Goal: Information Seeking & Learning: Learn about a topic

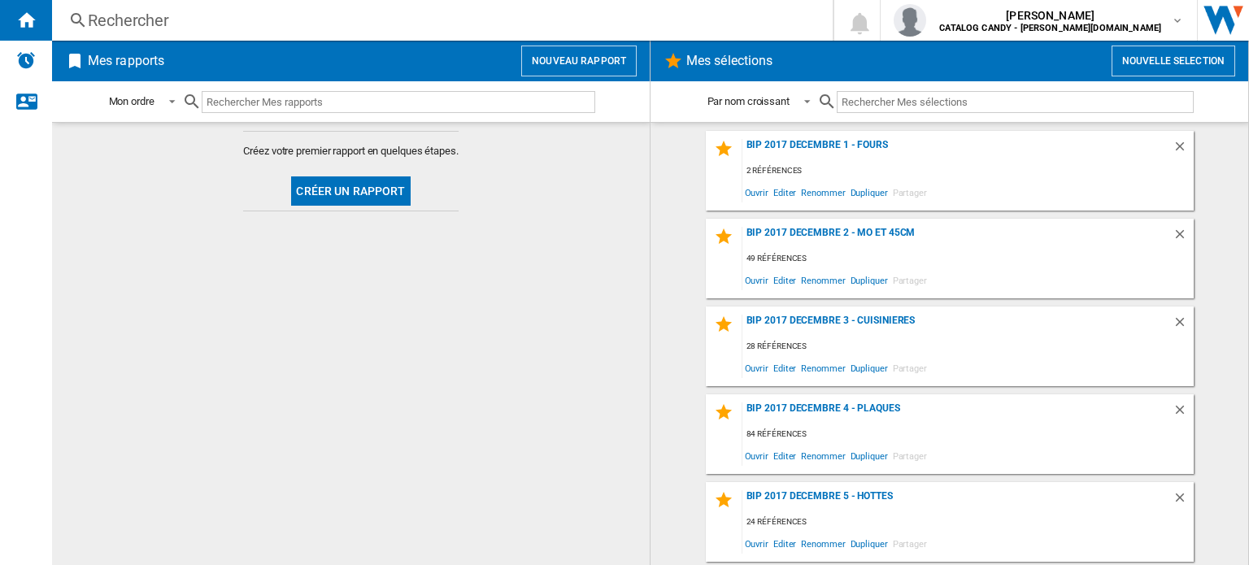
click at [154, 22] on div "Rechercher" at bounding box center [439, 20] width 703 height 23
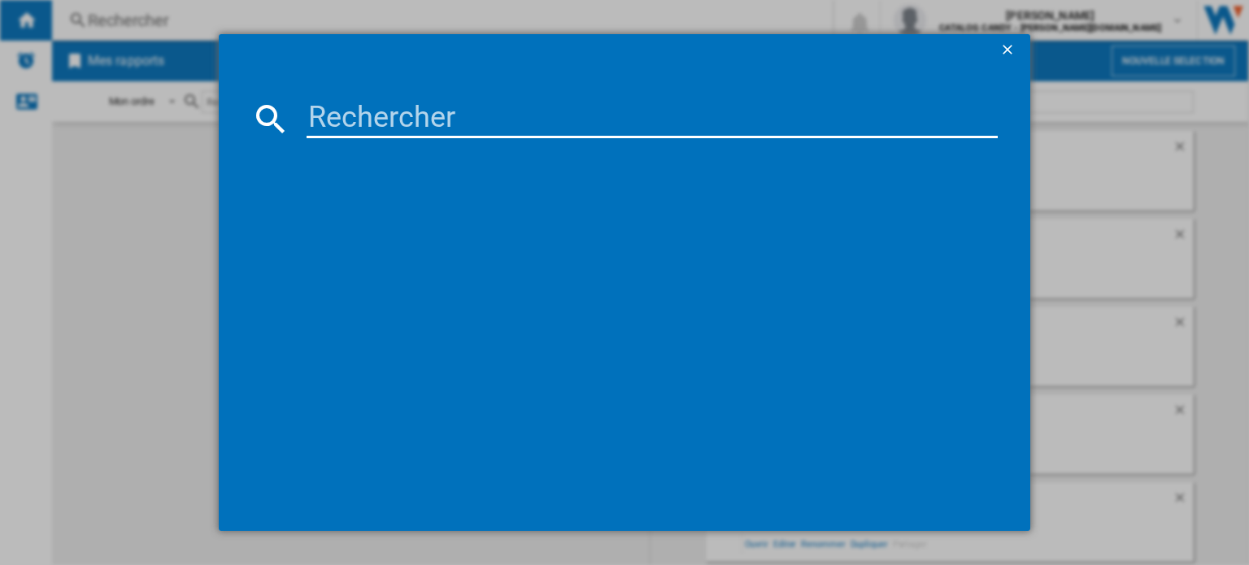
click at [345, 138] on md-dialog-content at bounding box center [625, 299] width 812 height 465
click at [339, 126] on input at bounding box center [652, 118] width 691 height 39
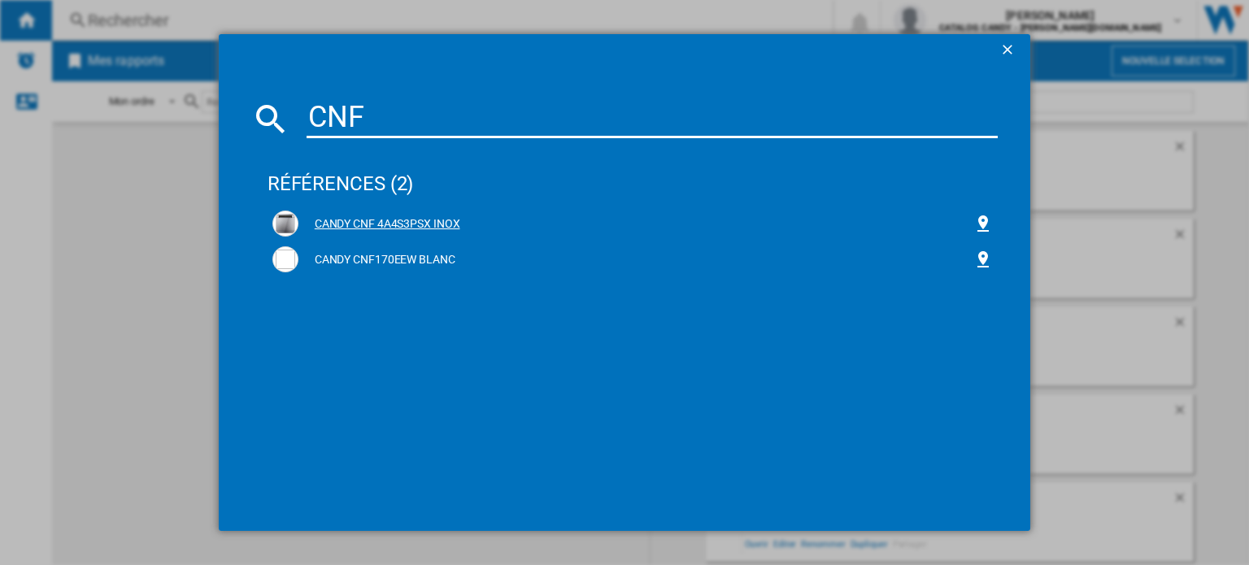
type input "CNF"
click at [386, 222] on div "CANDY CNF 4A4S3PSX INOX" at bounding box center [635, 224] width 675 height 16
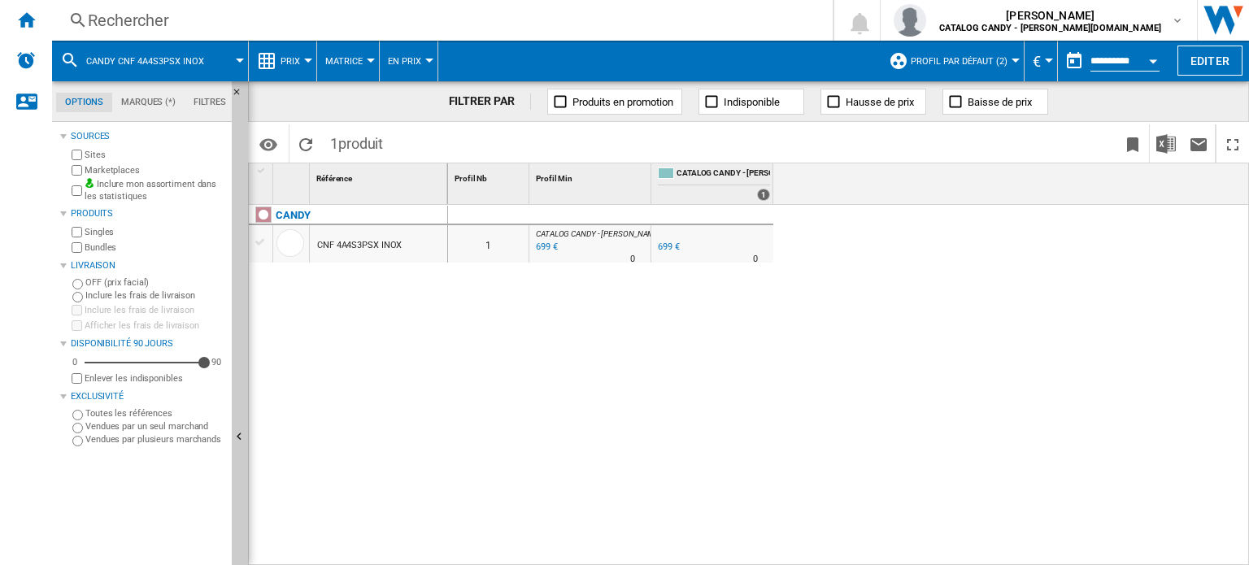
click at [969, 54] on button "Profil par défaut (2)" at bounding box center [963, 61] width 105 height 41
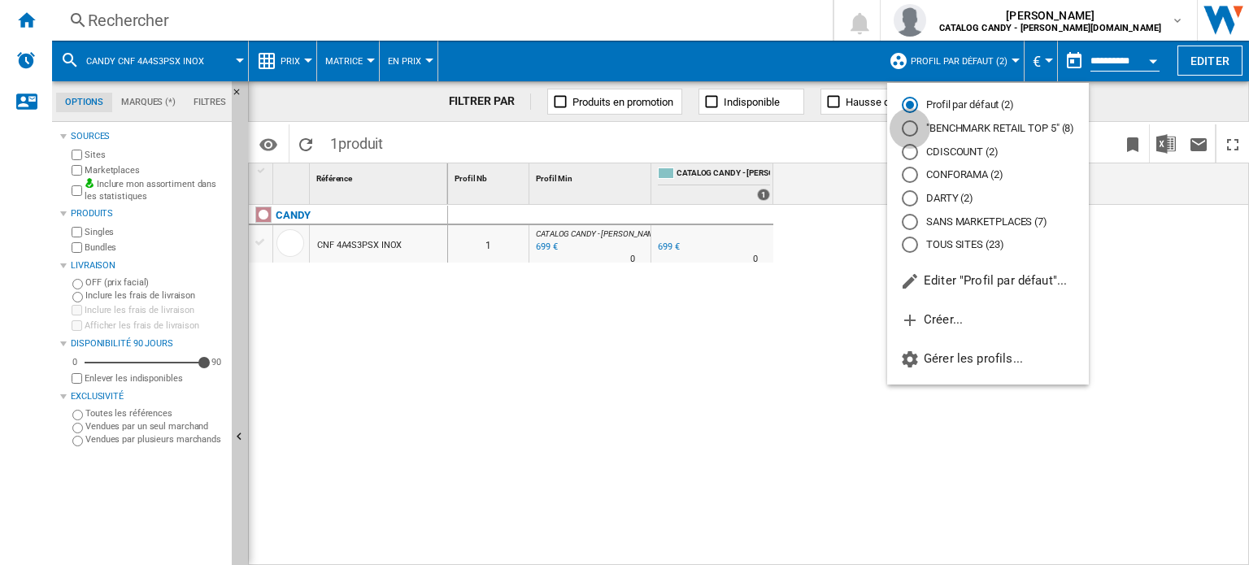
click at [907, 130] on div at bounding box center [910, 128] width 16 height 16
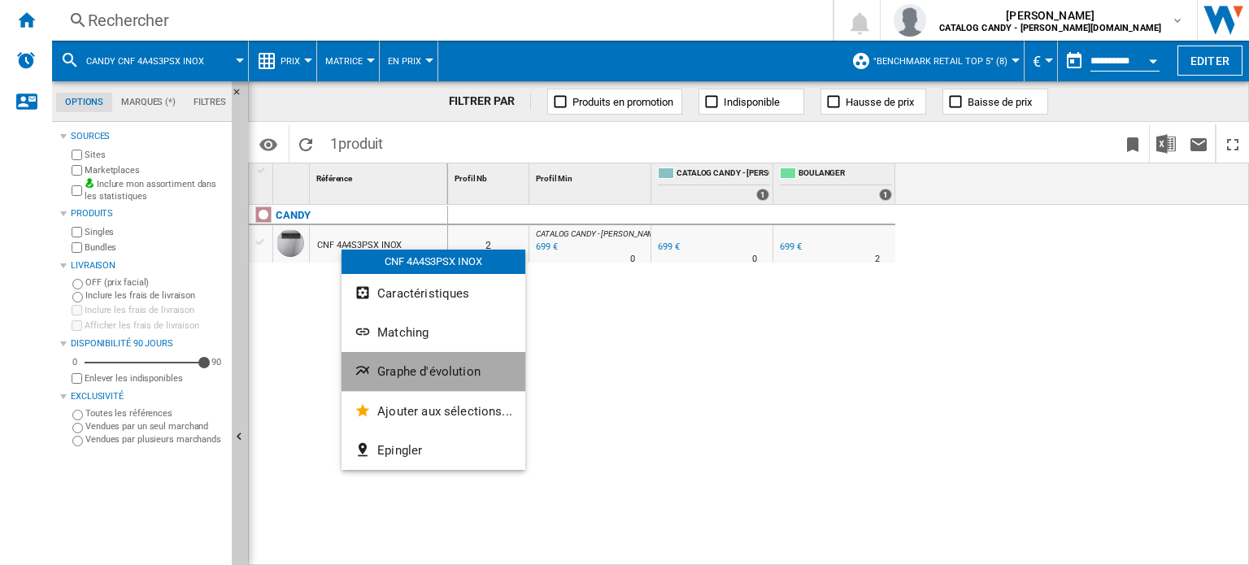
click at [455, 377] on span "Graphe d'évolution" at bounding box center [428, 371] width 103 height 15
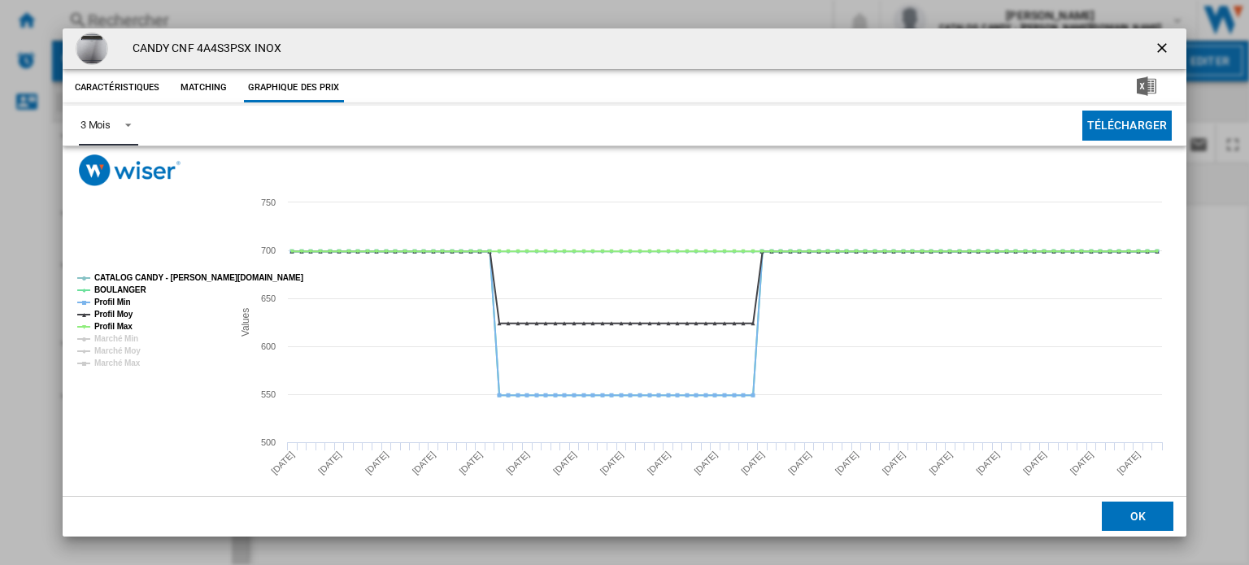
click at [94, 129] on div "3 Mois" at bounding box center [96, 125] width 30 height 12
click at [107, 171] on div "6 Mois" at bounding box center [95, 165] width 30 height 15
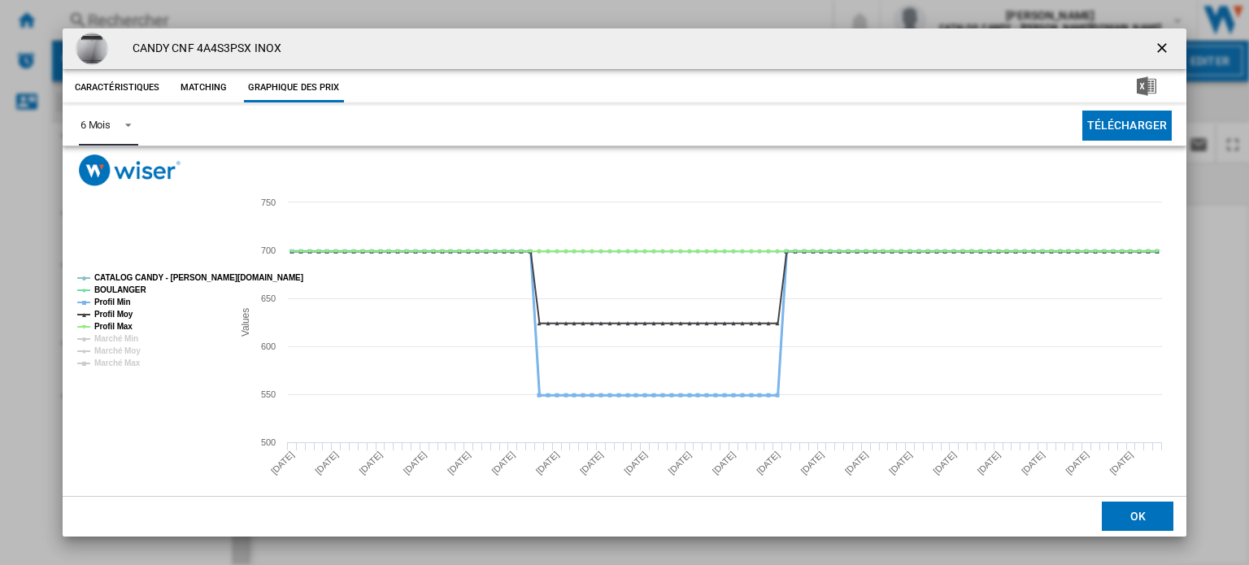
click at [103, 303] on tspan "Profil Min" at bounding box center [112, 302] width 37 height 9
click at [108, 311] on tspan "Profil Moy" at bounding box center [113, 314] width 39 height 9
click at [120, 326] on tspan "Profil Max" at bounding box center [113, 326] width 38 height 9
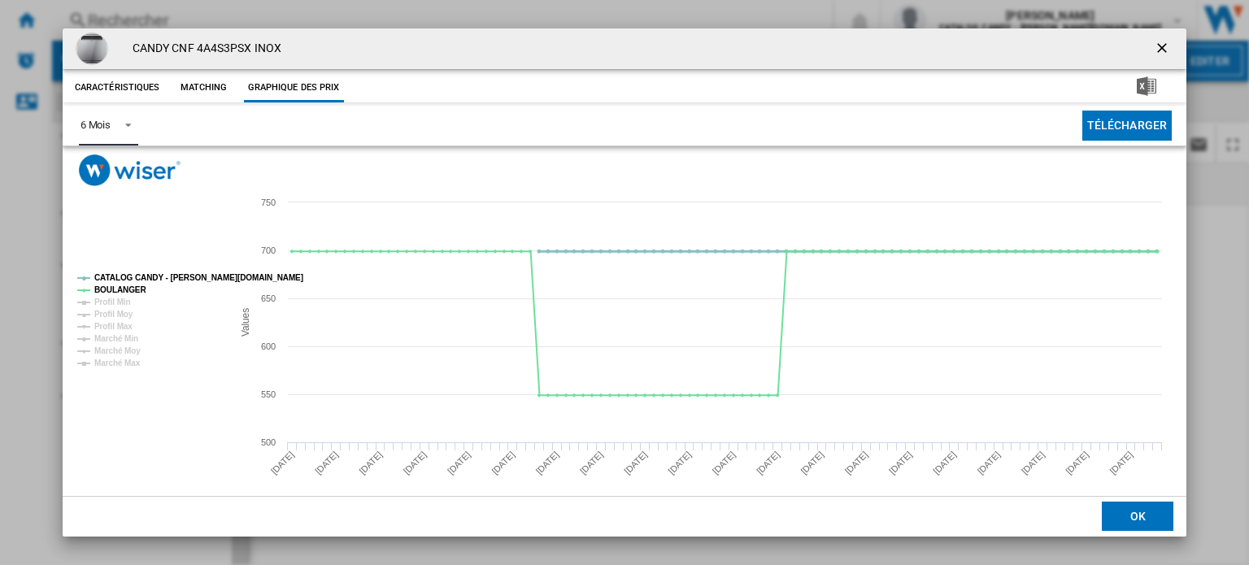
click at [108, 277] on tspan "CATALOG CANDY - HOOVER.FR" at bounding box center [198, 277] width 209 height 9
